Goal: Information Seeking & Learning: Learn about a topic

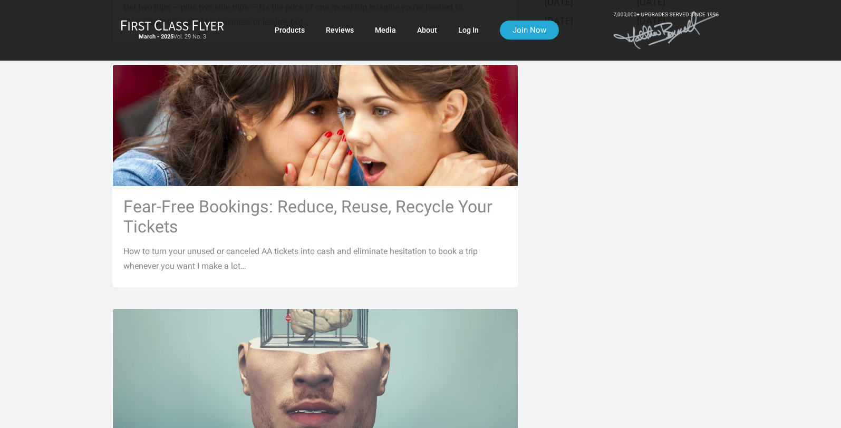
scroll to position [527, 0]
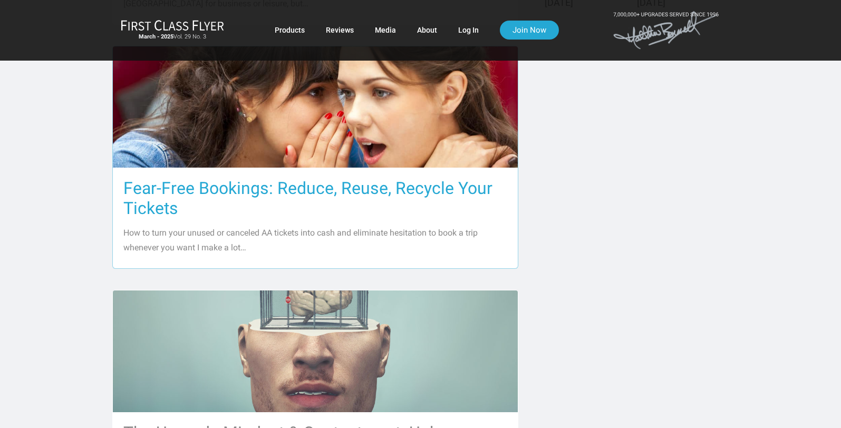
click at [280, 178] on h3 "Fear-Free Bookings: Reduce, Reuse, Recycle Your Tickets" at bounding box center [315, 198] width 384 height 40
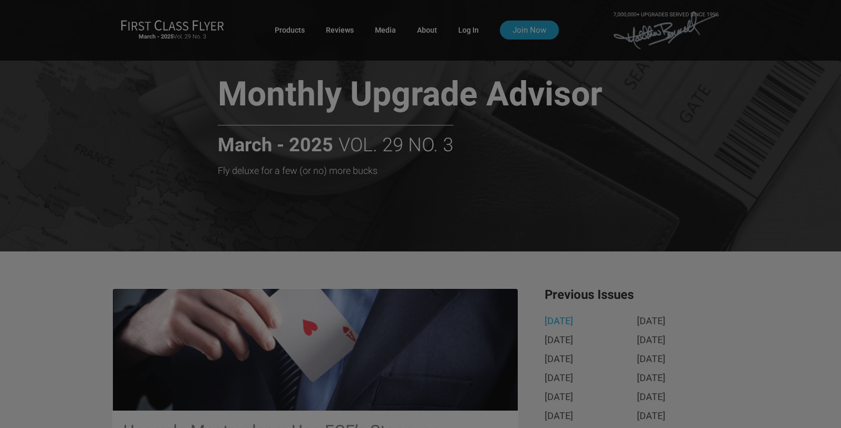
scroll to position [0, 0]
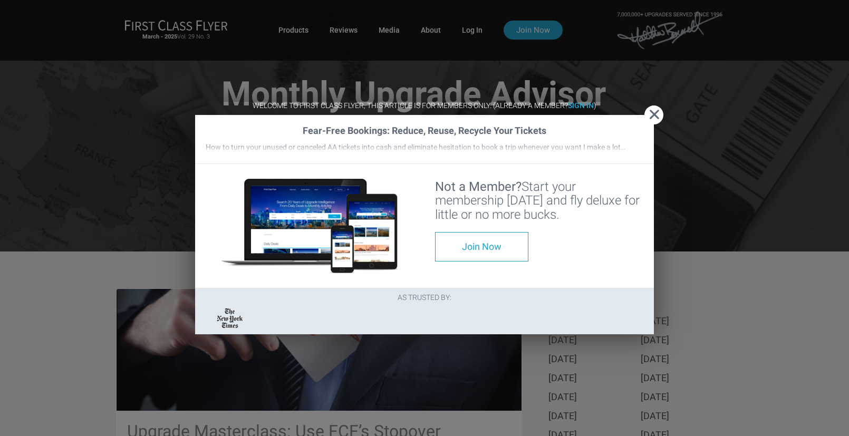
click at [654, 109] on span "Close" at bounding box center [653, 114] width 19 height 11
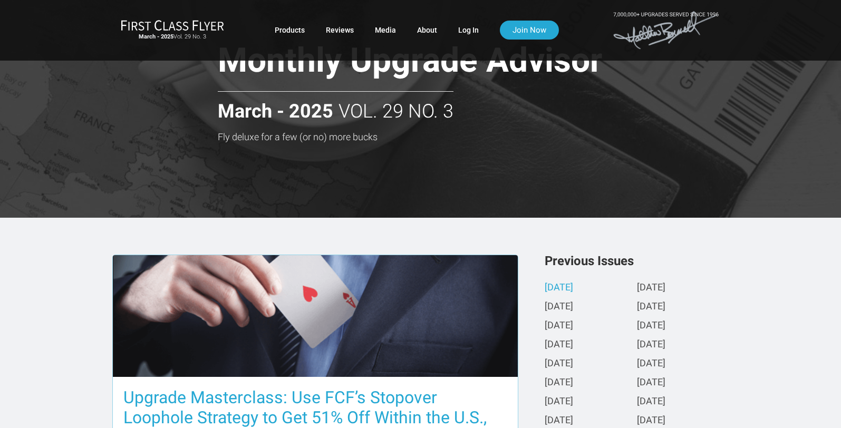
scroll to position [53, 0]
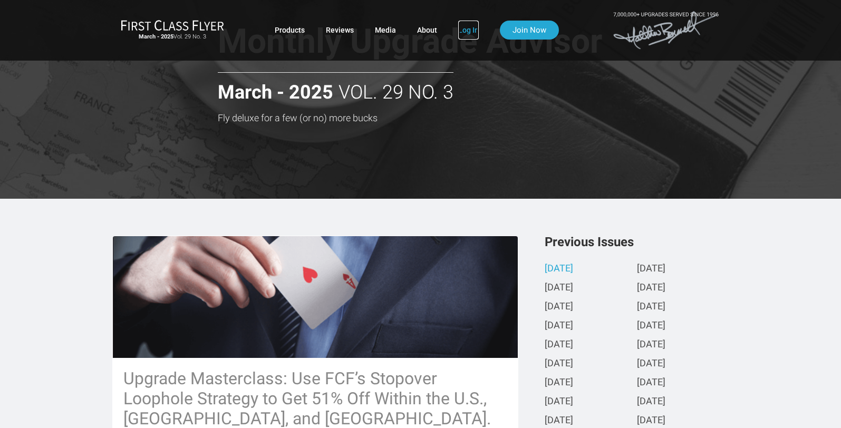
click at [469, 30] on link "Log In" at bounding box center [468, 30] width 21 height 19
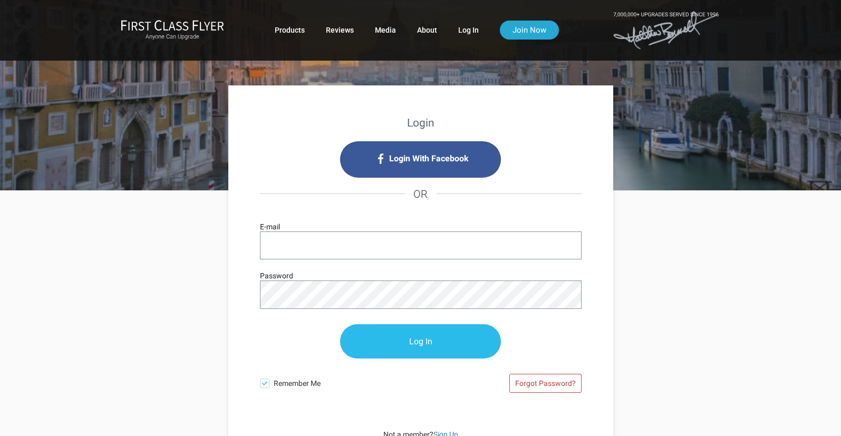
type input "[EMAIL_ADDRESS][DOMAIN_NAME]"
click at [421, 345] on input "Log In" at bounding box center [420, 342] width 161 height 34
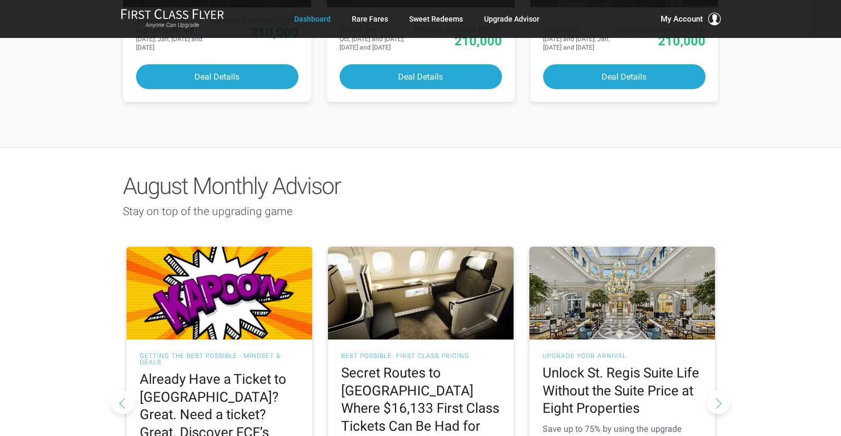
scroll to position [843, 0]
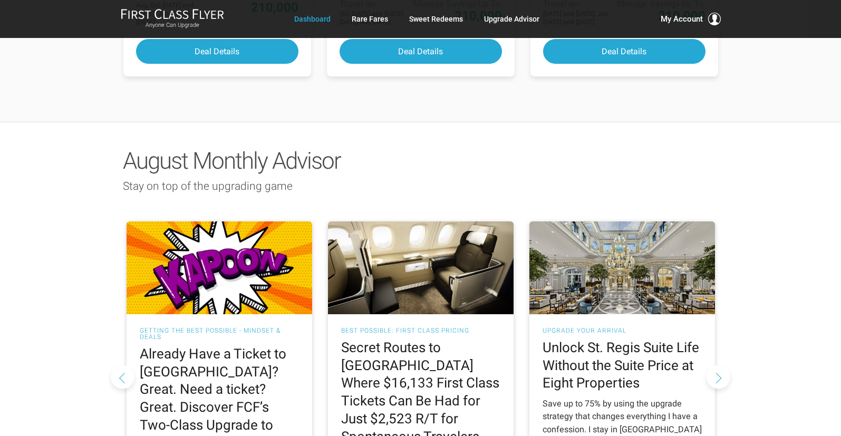
click at [591, 339] on h2 "Unlock St. Regis Suite Life Without the Suite Price at Eight Properties" at bounding box center [621, 365] width 159 height 53
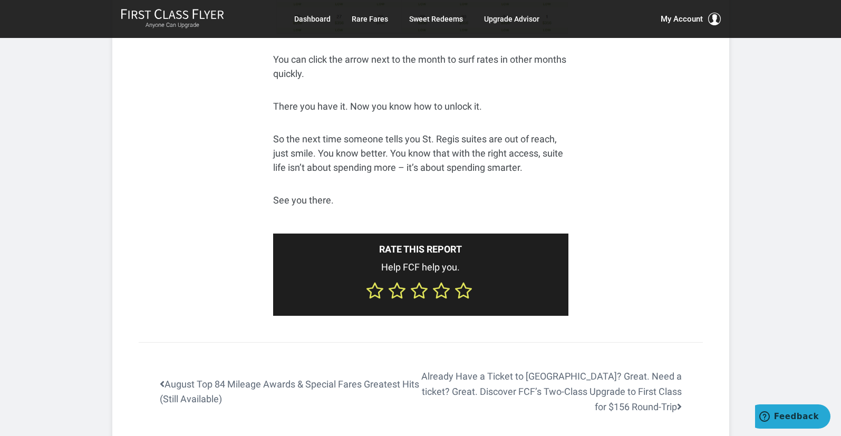
scroll to position [4111, 0]
